Goal: Task Accomplishment & Management: Manage account settings

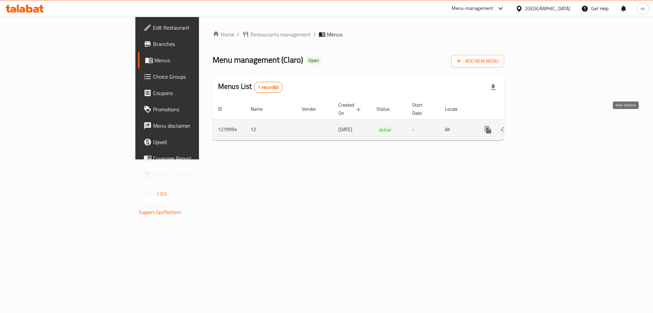
click at [541, 126] on icon "enhanced table" at bounding box center [537, 130] width 8 height 8
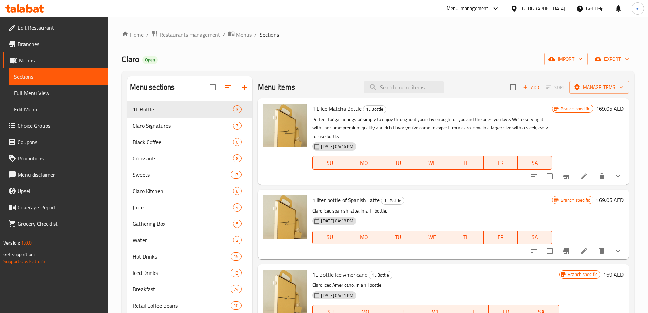
click at [607, 62] on span "export" at bounding box center [612, 59] width 33 height 9
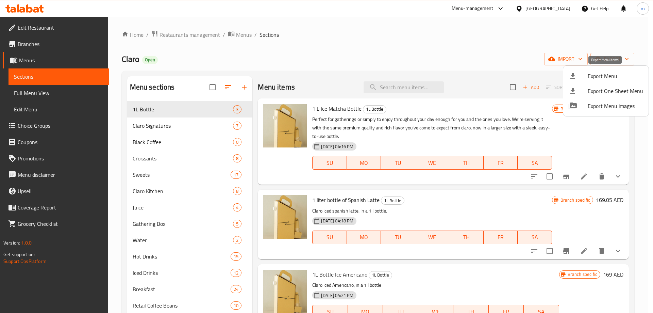
click at [605, 72] on span "Export Menu" at bounding box center [615, 76] width 55 height 8
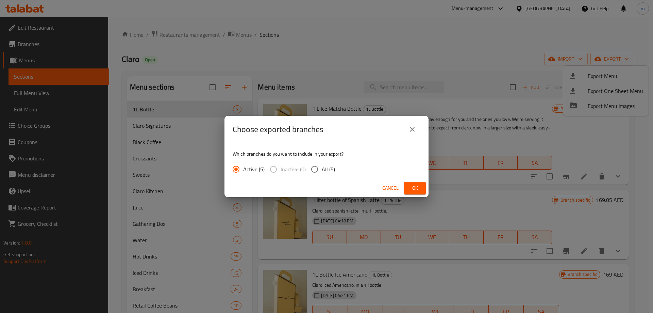
click at [320, 165] on input "All (5)" at bounding box center [315, 169] width 14 height 14
radio input "true"
click at [419, 190] on span "Ok" at bounding box center [415, 188] width 11 height 9
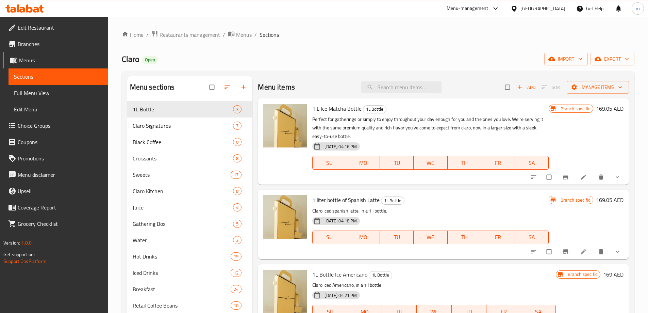
click at [53, 91] on span "Full Menu View" at bounding box center [58, 93] width 89 height 8
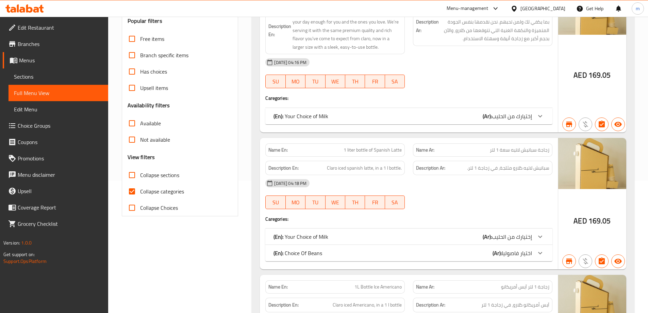
scroll to position [136, 0]
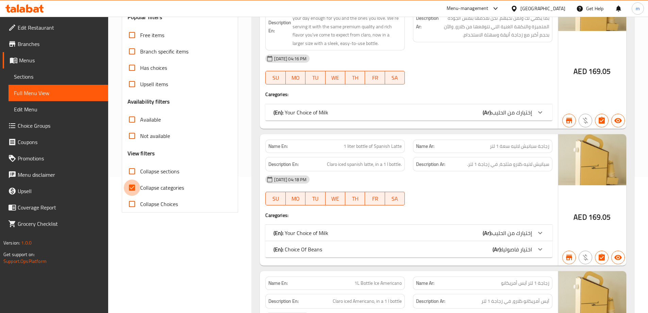
click at [130, 181] on input "Collapse categories" at bounding box center [132, 187] width 16 height 16
checkbox input "false"
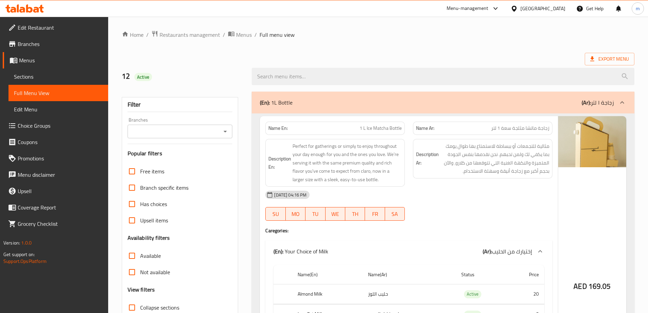
scroll to position [5, 0]
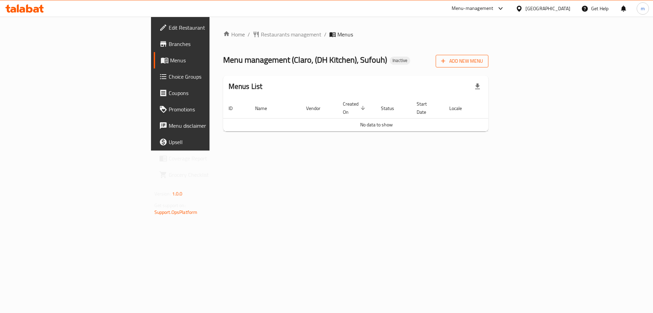
click at [483, 65] on span "Add New Menu" at bounding box center [462, 61] width 42 height 9
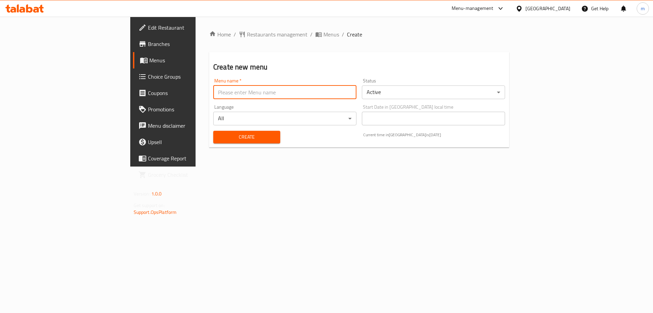
click at [324, 97] on input "text" at bounding box center [284, 92] width 143 height 14
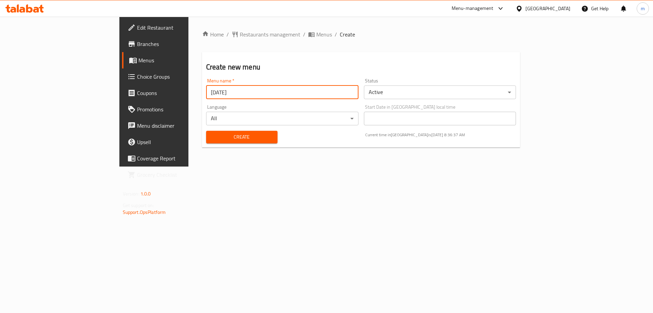
type input "10/10/2025"
click at [206, 131] on button "Create" at bounding box center [241, 137] width 71 height 13
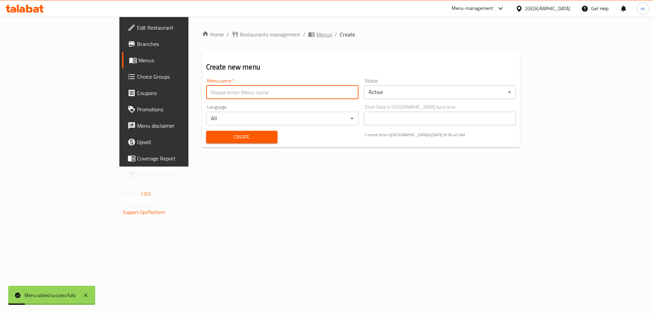
click at [316, 35] on span "Menus" at bounding box center [324, 34] width 16 height 8
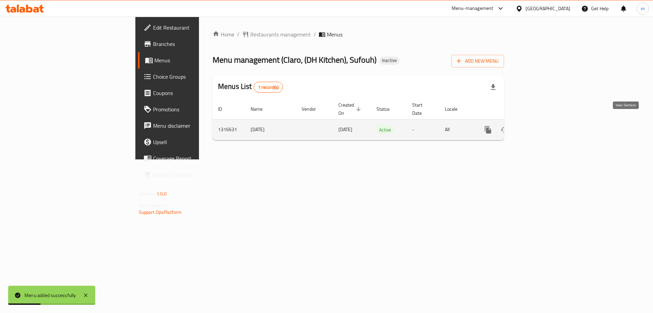
click at [541, 126] on icon "enhanced table" at bounding box center [537, 130] width 8 height 8
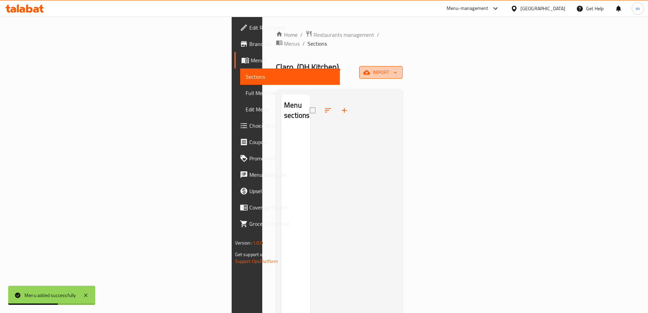
click at [397, 68] on span "import" at bounding box center [381, 72] width 33 height 9
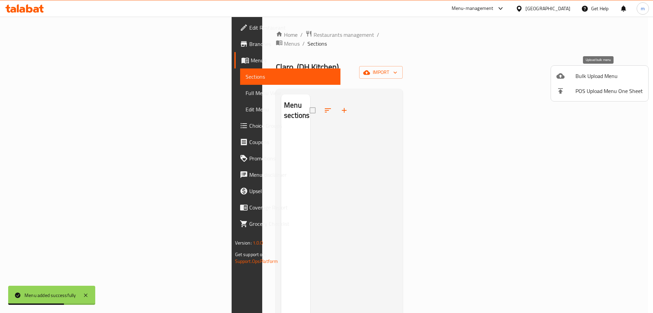
click at [594, 75] on span "Bulk Upload Menu" at bounding box center [609, 76] width 67 height 8
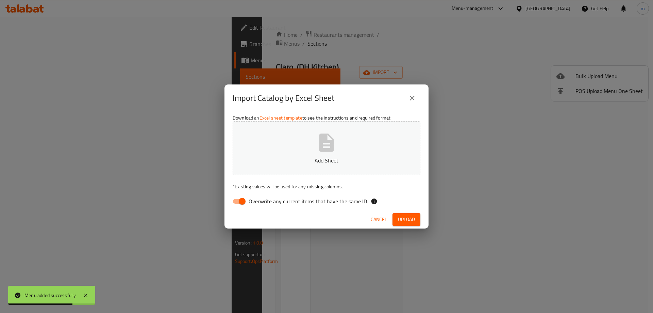
click at [258, 200] on span "Overwrite any current items that have the same ID." at bounding box center [308, 201] width 119 height 8
click at [258, 200] on input "Overwrite any current items that have the same ID." at bounding box center [242, 201] width 39 height 13
checkbox input "false"
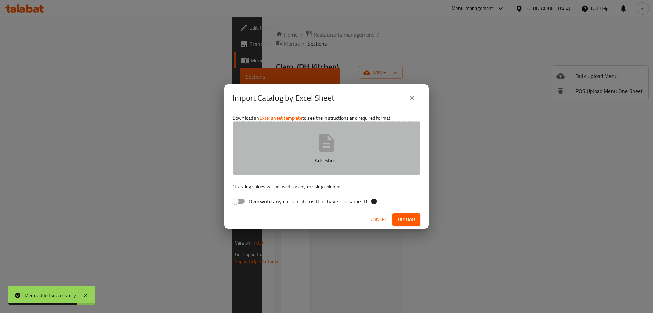
click at [297, 158] on p "Add Sheet" at bounding box center [326, 160] width 167 height 8
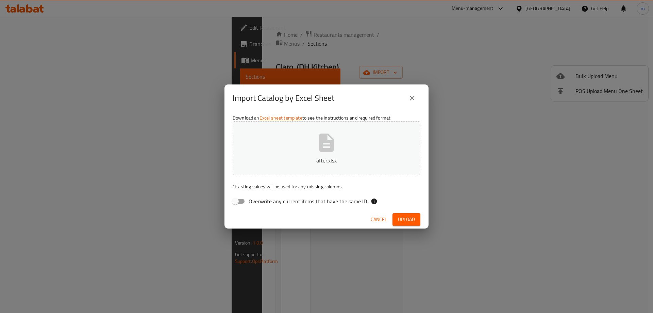
click at [403, 218] on span "Upload" at bounding box center [406, 219] width 17 height 9
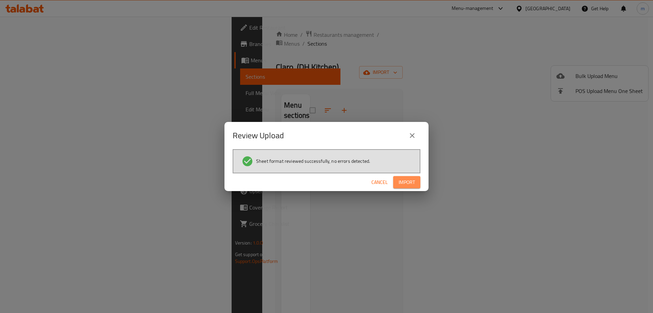
click at [410, 181] on span "Import" at bounding box center [407, 182] width 16 height 9
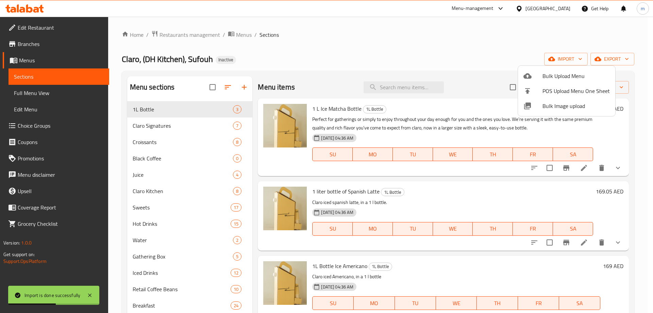
click at [326, 47] on div at bounding box center [326, 156] width 653 height 313
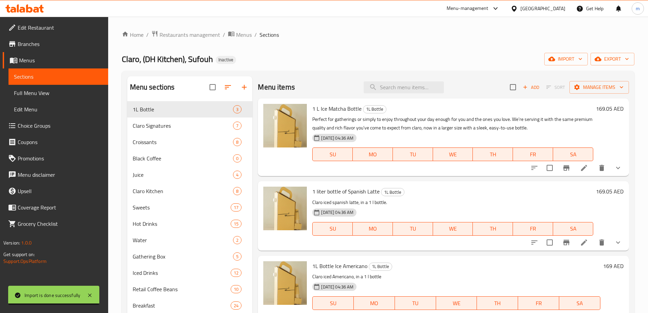
click at [358, 47] on div "Home / Restaurants management / Menus / Sections Claro, (DH Kitchen), Sufouh In…" at bounding box center [378, 212] width 513 height 364
click at [435, 36] on ol "Home / Restaurants management / Menus / Sections" at bounding box center [378, 34] width 513 height 9
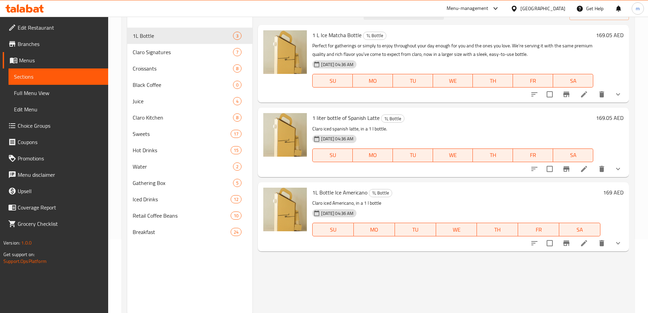
scroll to position [61, 0]
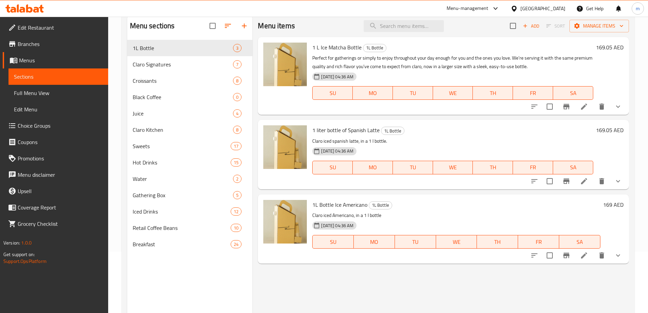
click at [347, 213] on p "Claro iced Americano, in a 1 l bottle" at bounding box center [456, 215] width 288 height 9
click at [351, 207] on span "1L Bottle Ice Americano" at bounding box center [339, 204] width 55 height 10
click at [416, 204] on h6 "1L Bottle Ice Americano 1L Bottle" at bounding box center [456, 205] width 288 height 10
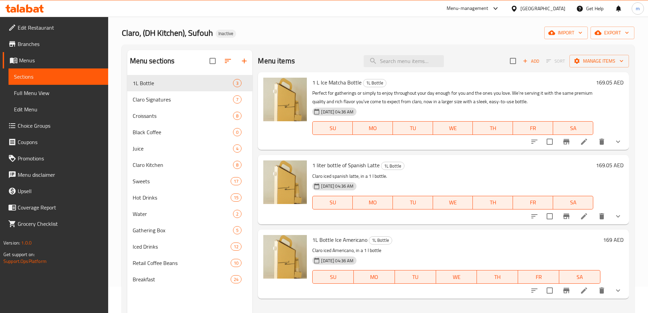
scroll to position [0, 0]
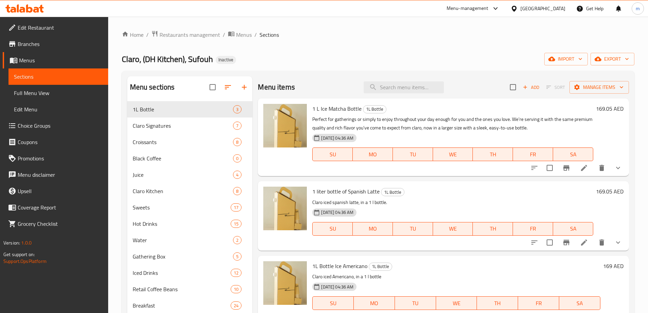
click at [52, 97] on span "Full Menu View" at bounding box center [58, 93] width 89 height 8
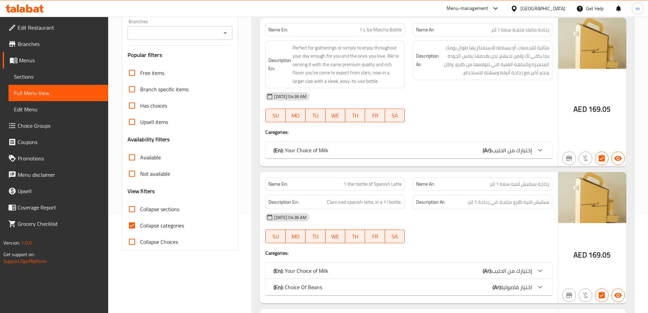
scroll to position [102, 0]
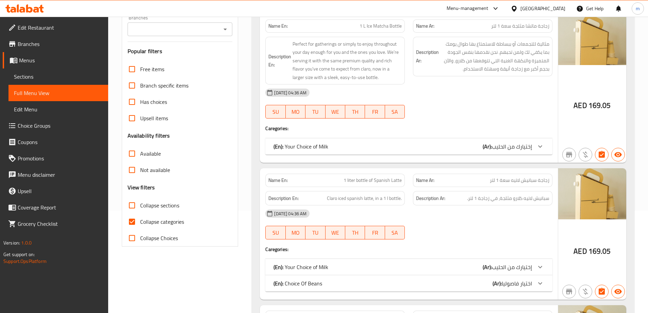
click at [132, 223] on input "Collapse categories" at bounding box center [132, 221] width 16 height 16
checkbox input "false"
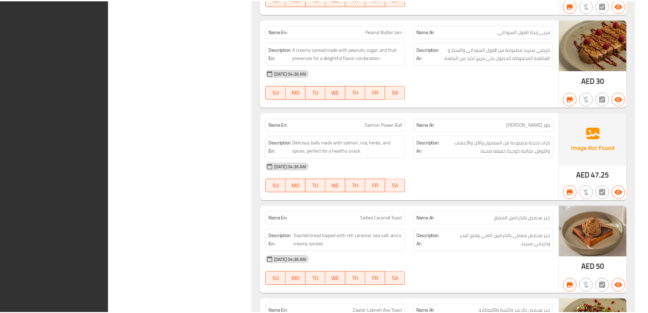
scroll to position [14250, 0]
